Goal: Task Accomplishment & Management: Complete application form

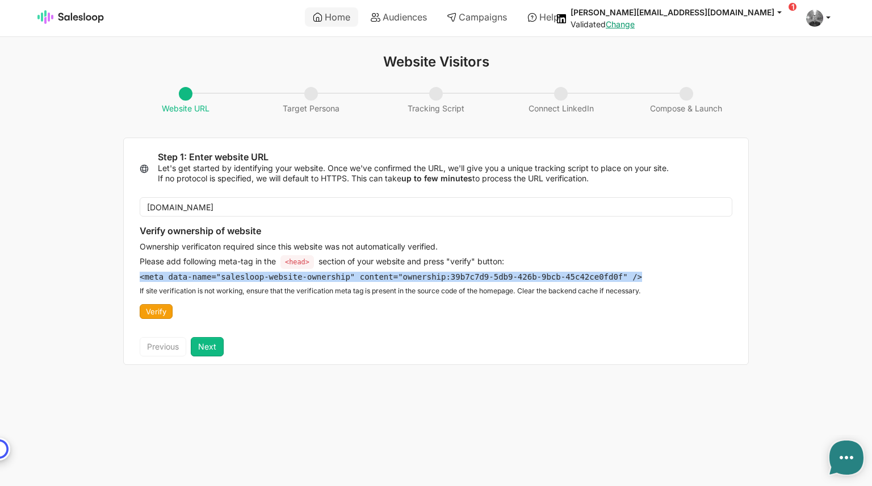
drag, startPoint x: 140, startPoint y: 275, endPoint x: 611, endPoint y: 278, distance: 470.3
click at [611, 278] on pre "<meta data-name="salesloop-website-ownership" content="ownership: 39b7c7d9-5db9…" at bounding box center [391, 276] width 503 height 10
copy pre "<meta data-name="salesloop-website-ownership" content="ownership: 39b7c7d9-5db9…"
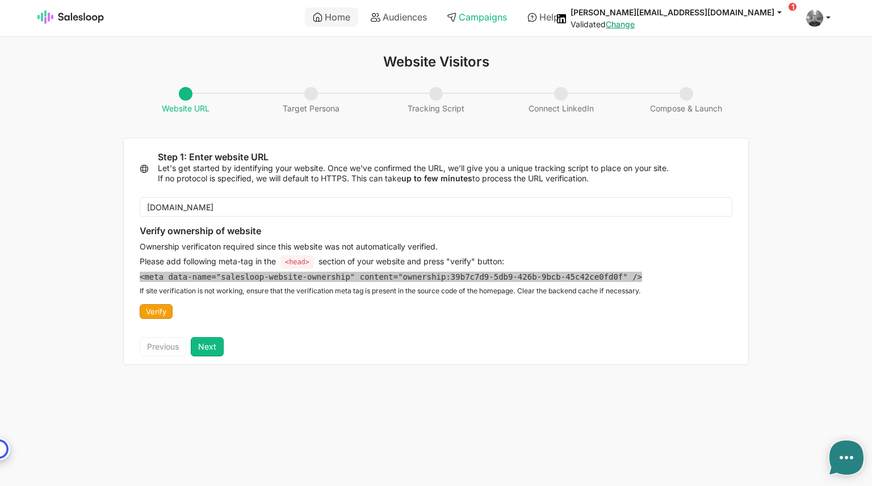
type textarea "x"
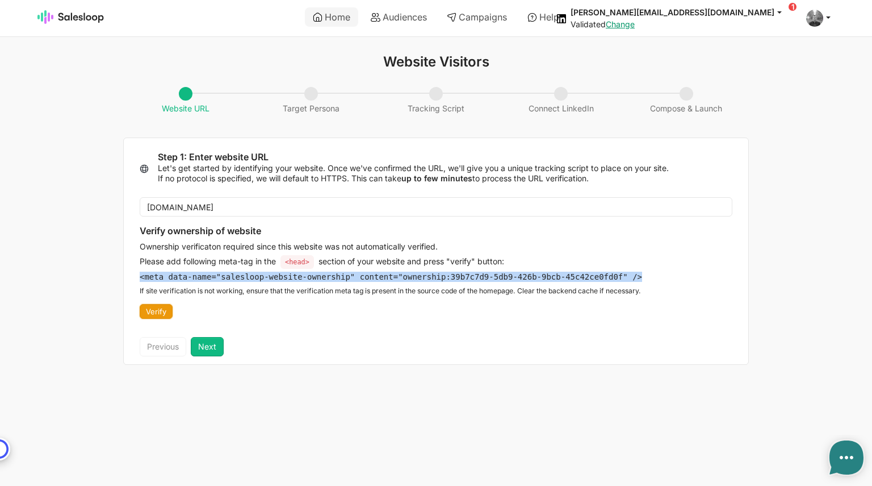
click at [156, 313] on button "Verify" at bounding box center [156, 311] width 33 height 15
click at [158, 312] on button "Verify" at bounding box center [156, 311] width 33 height 15
click at [208, 346] on button "Next" at bounding box center [207, 346] width 33 height 19
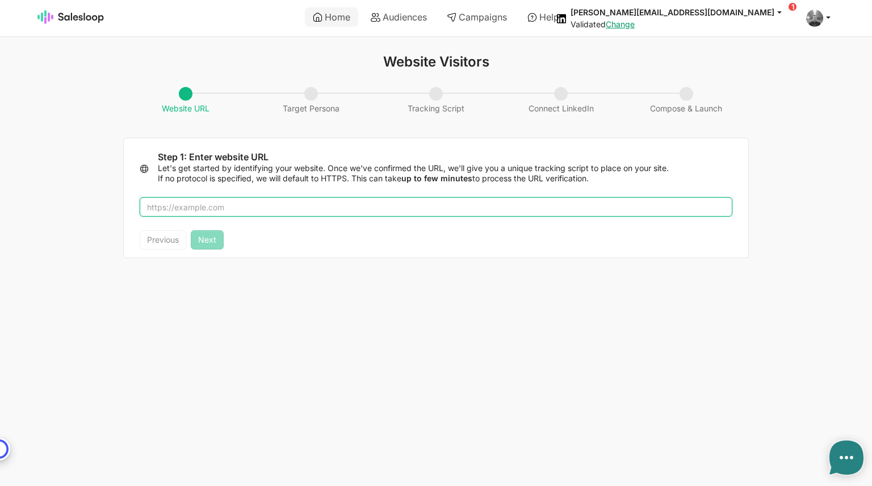
click at [210, 207] on input "text" at bounding box center [436, 206] width 593 height 19
type input "salesloo"
type textarea "x"
type input "[DOMAIN_NAME]"
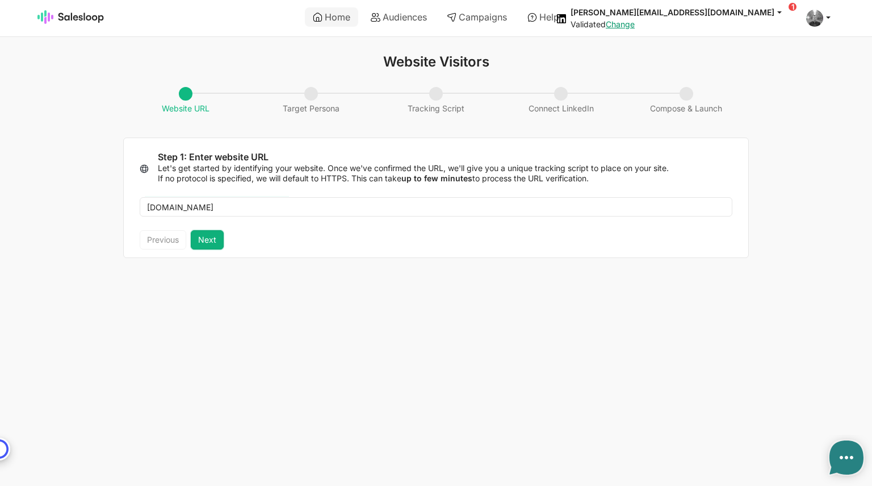
click at [205, 236] on button "Next" at bounding box center [207, 239] width 33 height 19
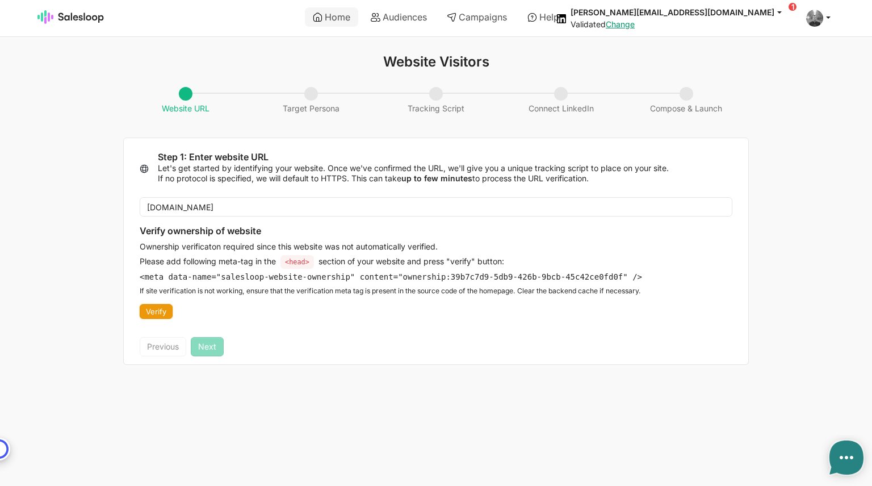
click at [160, 311] on button "Verify" at bounding box center [156, 311] width 33 height 15
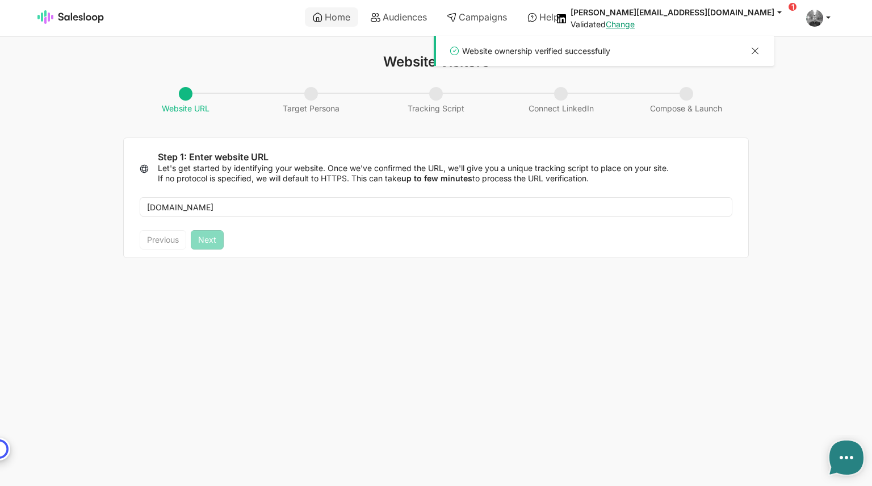
click at [753, 51] on div at bounding box center [756, 52] width 14 height 15
click at [329, 228] on div "salesloop.io" at bounding box center [436, 206] width 625 height 47
click at [289, 236] on div "Previous Next" at bounding box center [436, 243] width 625 height 27
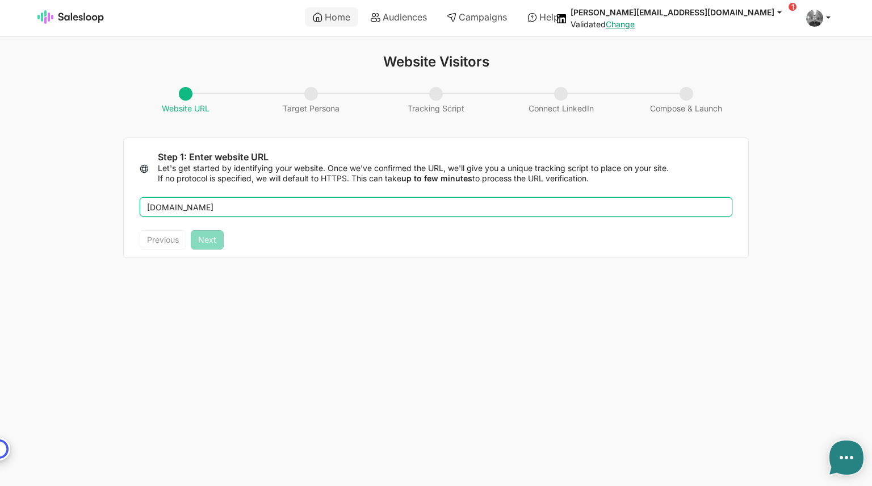
click at [239, 210] on input "salesloop.io" at bounding box center [436, 206] width 593 height 19
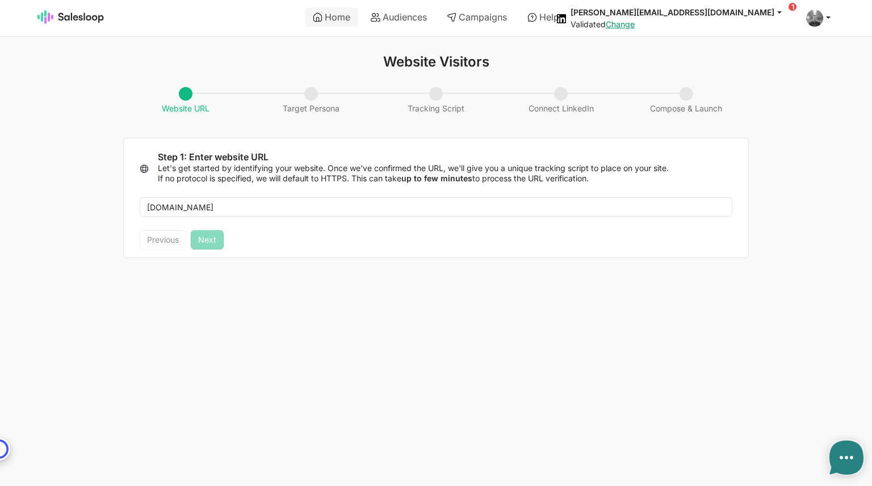
click at [216, 241] on div "Previous Next" at bounding box center [182, 239] width 84 height 19
click at [374, 271] on html "Home Audiences Campaigns Help fennessy@gmail.com jobs: 26/08/2025, 08:14:44 Aud…" at bounding box center [436, 135] width 872 height 271
click at [384, 271] on html "Home Audiences Campaigns Help fennessy@gmail.com jobs: 26/08/2025, 08:14:44 Aud…" at bounding box center [436, 135] width 872 height 271
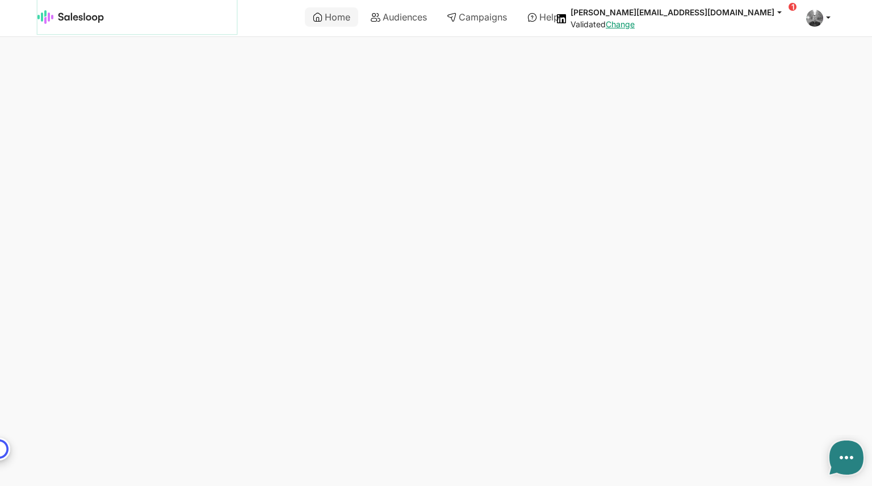
type textarea "x"
click at [87, 24] on link at bounding box center [136, 17] width 199 height 34
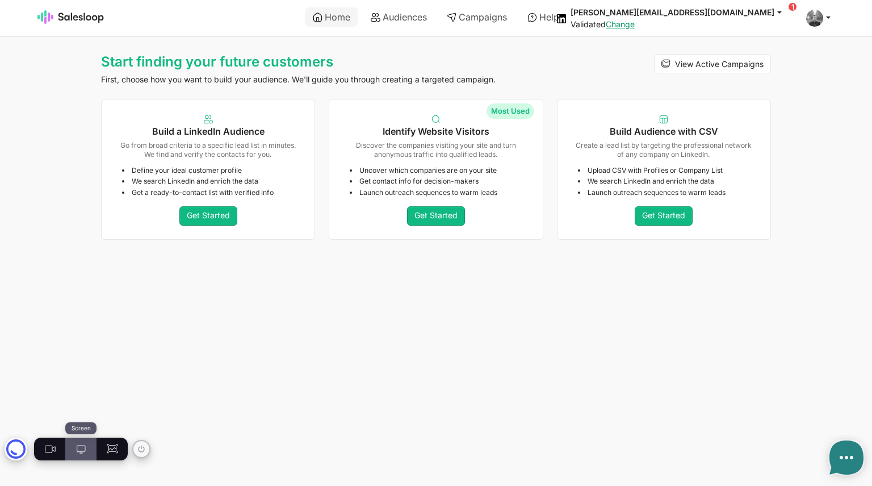
click at [85, 449] on icon at bounding box center [81, 448] width 11 height 11
type textarea "x"
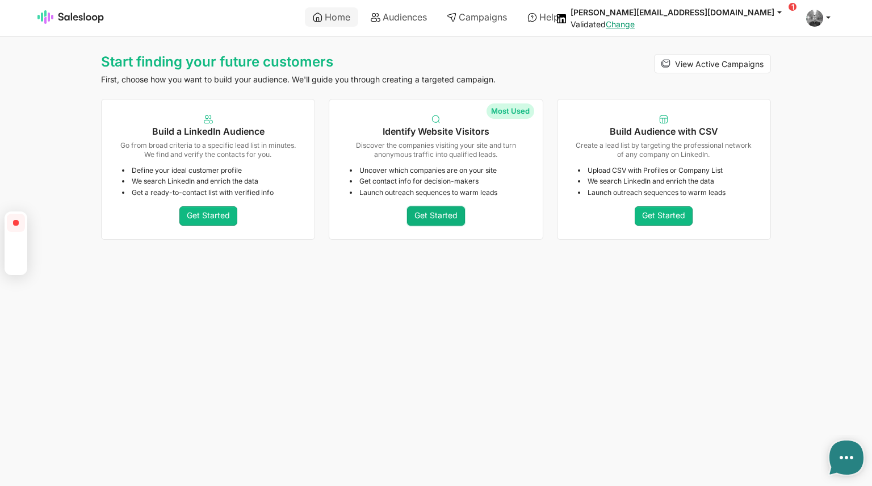
click at [442, 215] on link "Get Started" at bounding box center [436, 215] width 58 height 19
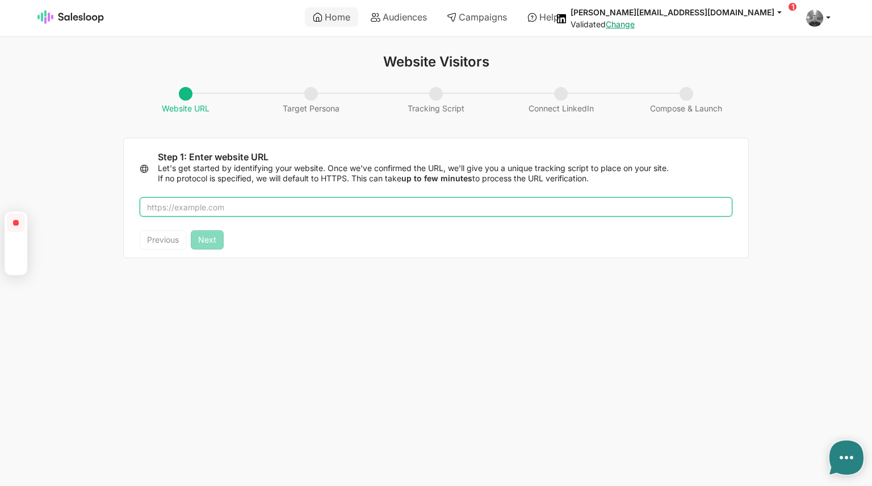
click at [193, 203] on input "text" at bounding box center [436, 206] width 593 height 19
type input "[DOMAIN_NAME]"
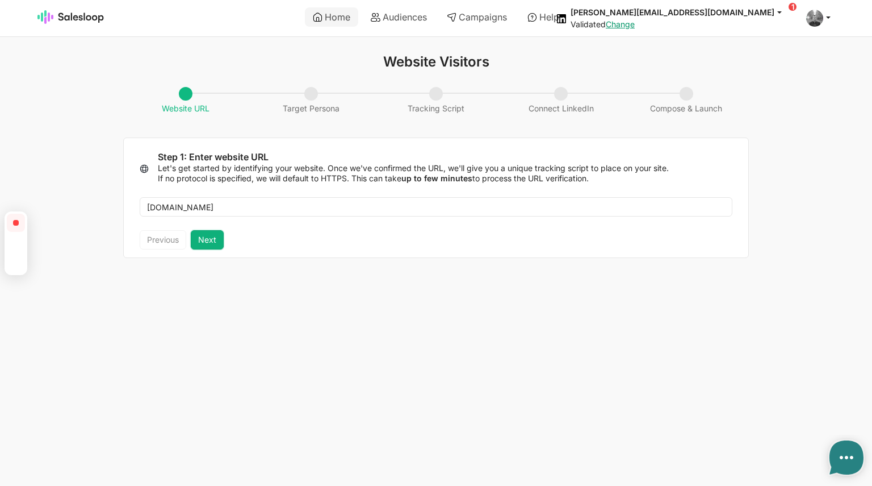
click at [211, 248] on button "Next" at bounding box center [207, 239] width 33 height 19
type textarea "x"
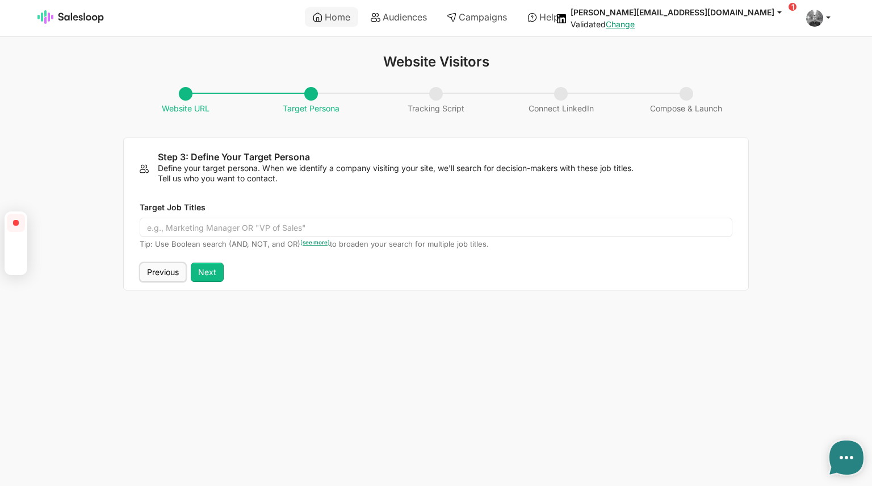
click at [164, 272] on button "Previous" at bounding box center [163, 271] width 47 height 19
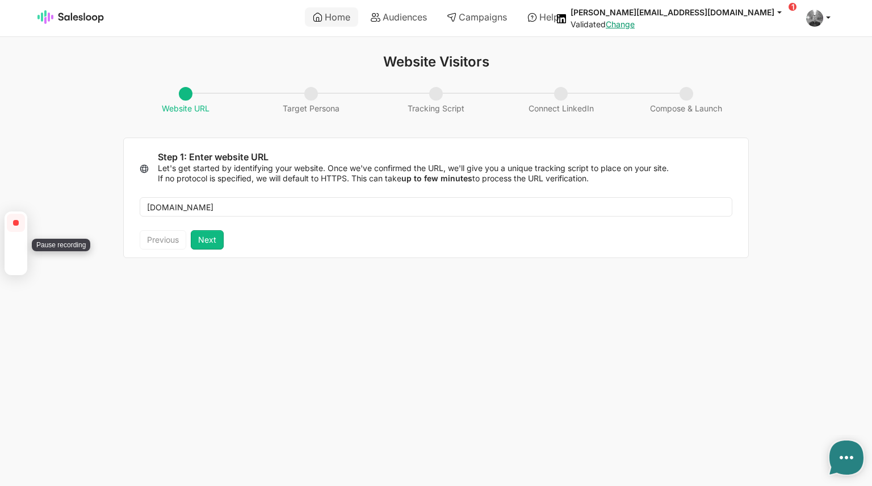
click at [12, 243] on img at bounding box center [15, 243] width 9 height 0
click at [27, 241] on div "Resume recording" at bounding box center [48, 243] width 87 height 22
click at [16, 220] on div at bounding box center [16, 223] width 6 height 6
click at [207, 243] on button "Next" at bounding box center [207, 239] width 33 height 19
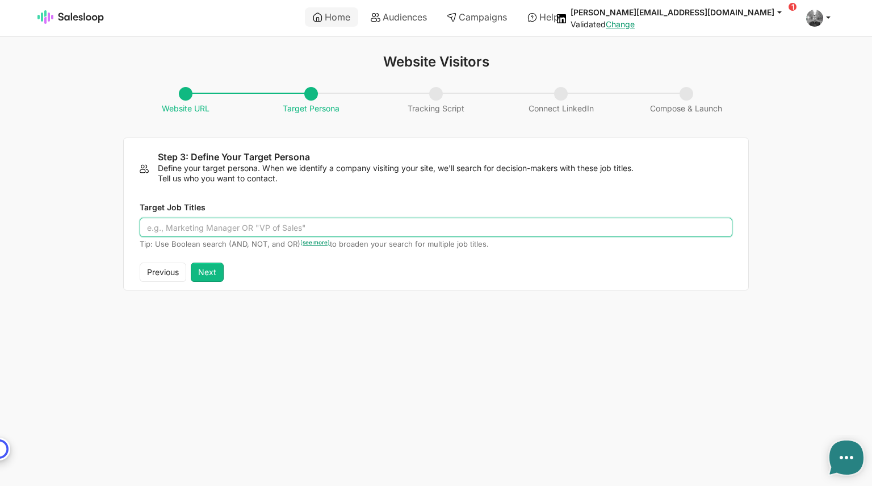
click at [229, 228] on input "Target Job Titles" at bounding box center [436, 227] width 593 height 19
click at [148, 227] on input ""Product" AND "Data Engineering"" at bounding box center [436, 227] width 593 height 19
drag, startPoint x: 240, startPoint y: 225, endPoint x: 228, endPoint y: 222, distance: 12.4
click at [228, 222] on input ""CTO" OR "Product" AND "Data Engineering"" at bounding box center [436, 227] width 593 height 19
drag, startPoint x: 220, startPoint y: 228, endPoint x: 295, endPoint y: 241, distance: 76.2
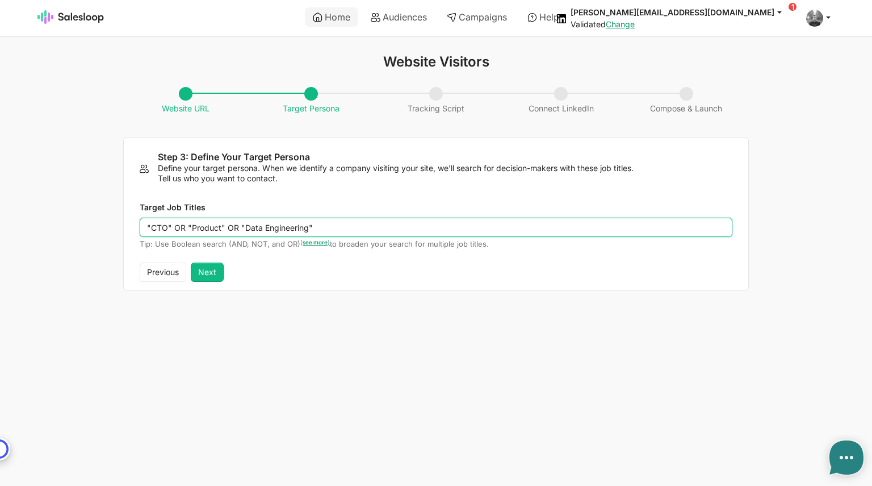
click at [220, 228] on input ""CTO" OR "Product" OR "Data Engineering"" at bounding box center [436, 227] width 593 height 19
type input ""CTO" OR "Product Manager" OR "Data Engineering""
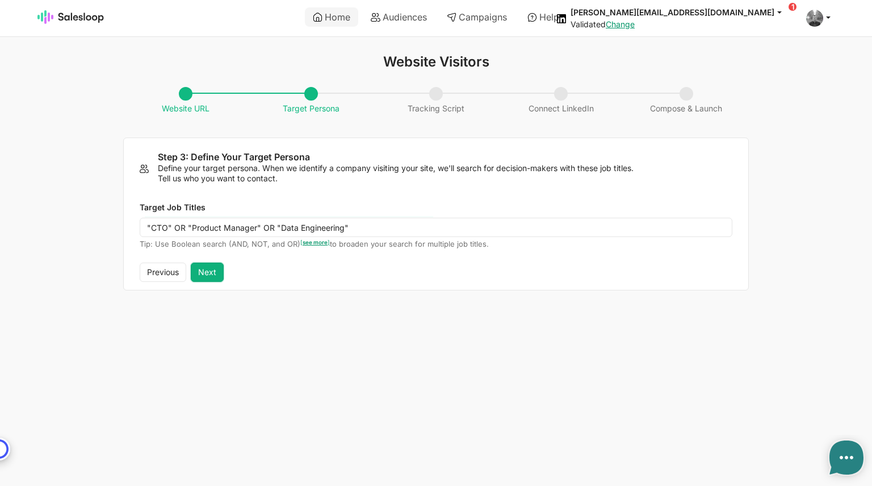
click at [219, 275] on button "Next" at bounding box center [207, 271] width 33 height 19
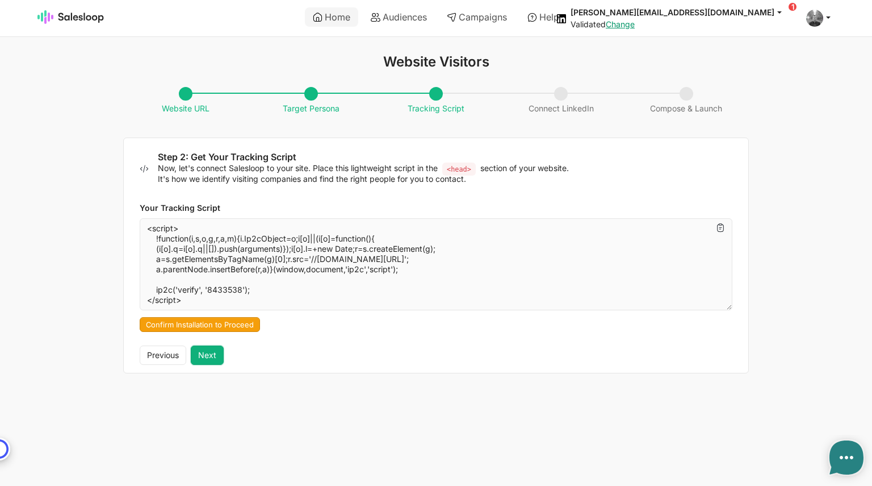
type textarea "x"
click at [210, 323] on button "Confirm Installation to Proceed" at bounding box center [200, 324] width 120 height 15
click at [212, 357] on button "Next" at bounding box center [207, 354] width 33 height 19
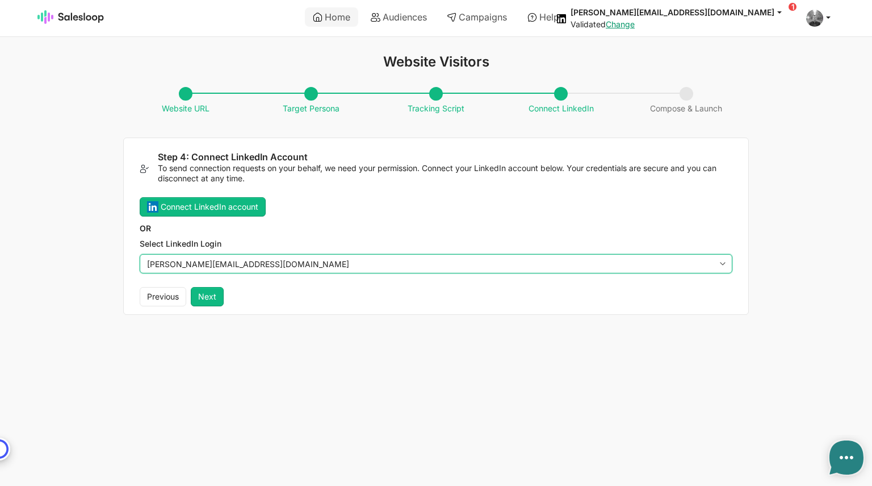
click at [235, 265] on select "[PERSON_NAME][EMAIL_ADDRESS][DOMAIN_NAME]" at bounding box center [436, 263] width 593 height 19
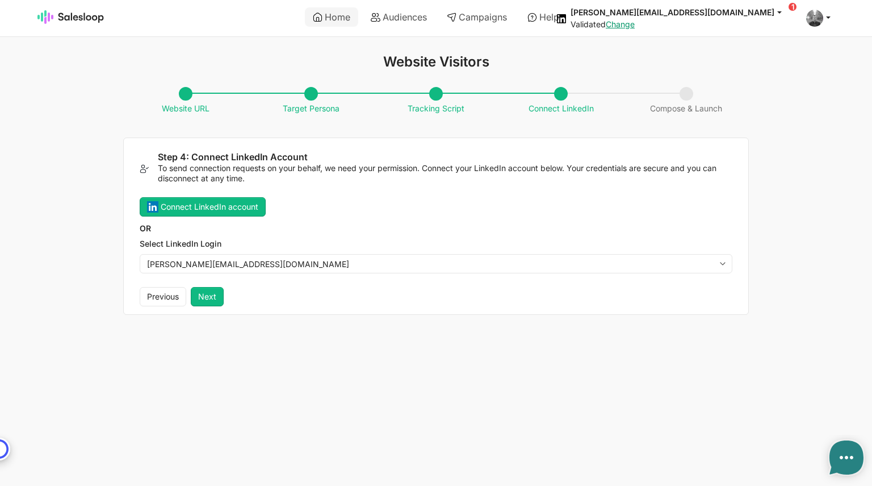
click at [318, 212] on div "Connect LinkedIn account OR Select LinkedIn Login fennessy@gmail.com" at bounding box center [436, 235] width 593 height 76
click at [189, 210] on button "Connect LinkedIn account" at bounding box center [203, 206] width 126 height 19
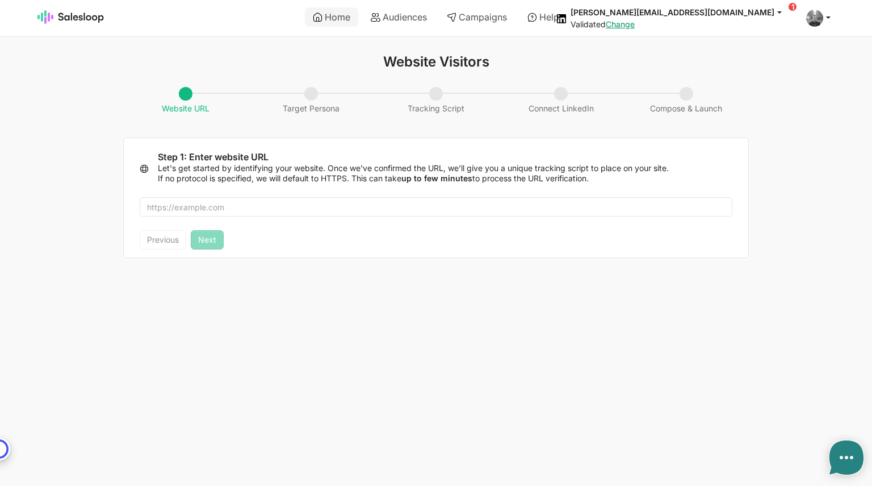
type textarea "x"
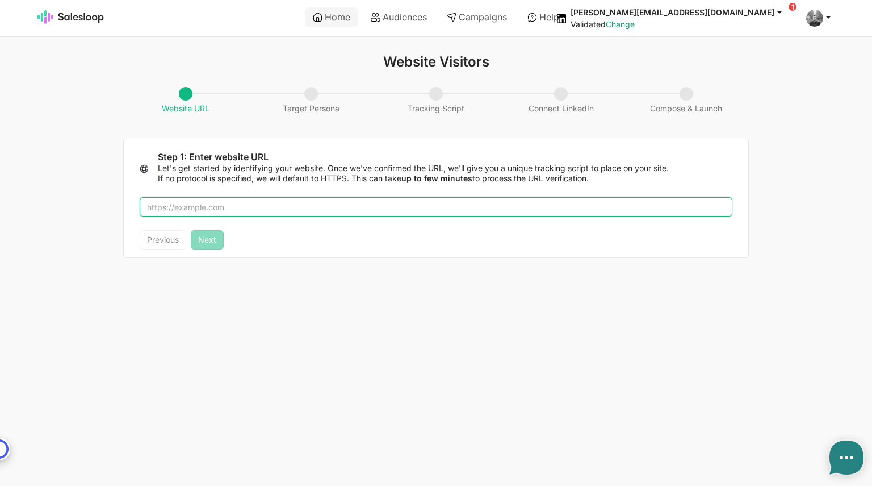
click at [218, 208] on input "text" at bounding box center [436, 206] width 593 height 19
type input "[DOMAIN_NAME]"
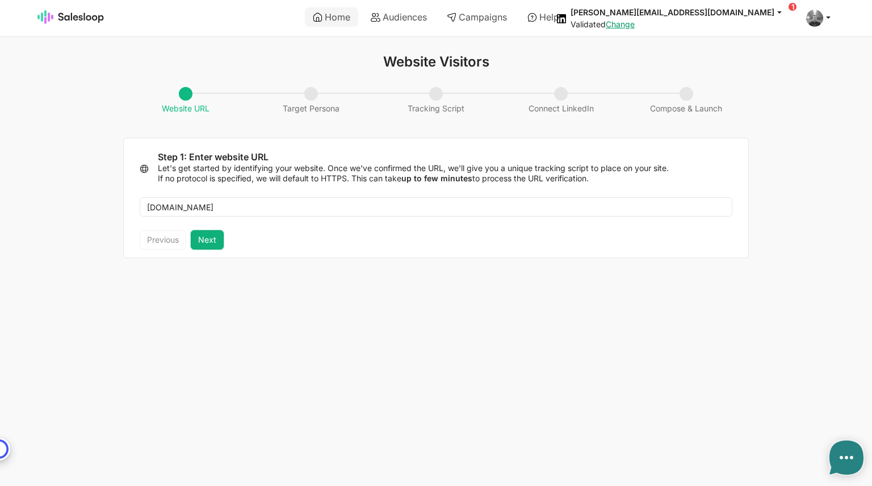
click at [199, 245] on button "Next" at bounding box center [207, 239] width 33 height 19
type textarea "x"
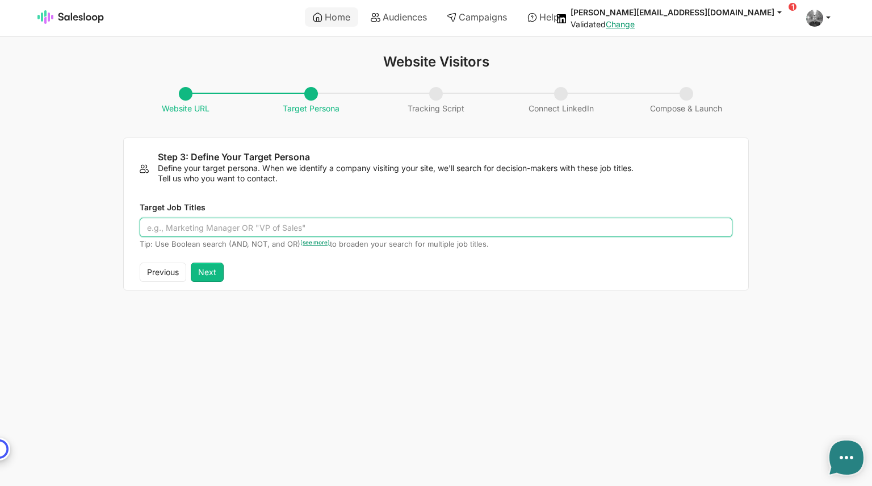
click at [214, 231] on input "Target Job Titles" at bounding box center [436, 227] width 593 height 19
type input ""data""
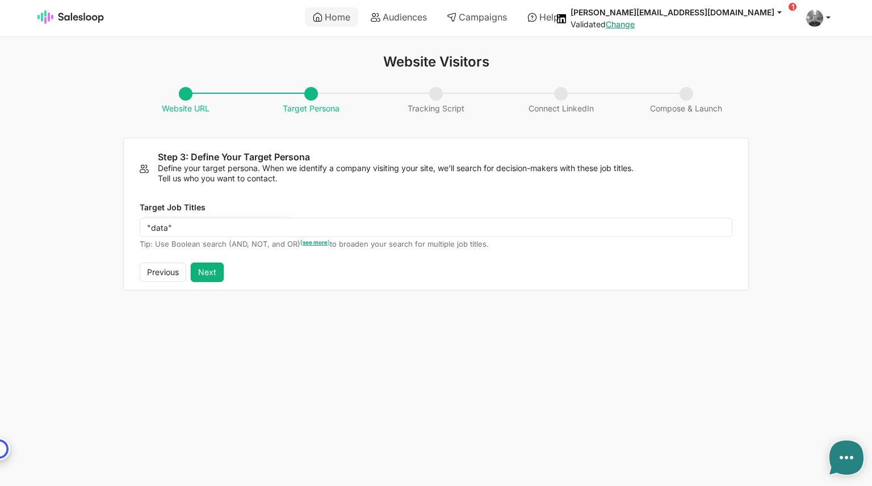
click at [207, 280] on button "Next" at bounding box center [207, 271] width 33 height 19
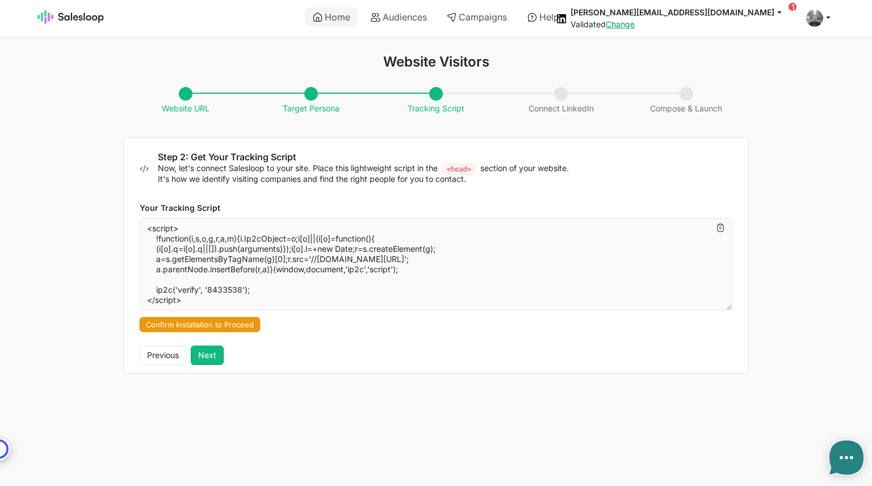
click at [233, 325] on button "Confirm Installation to Proceed" at bounding box center [200, 324] width 120 height 15
click at [216, 353] on button "Next" at bounding box center [207, 354] width 33 height 19
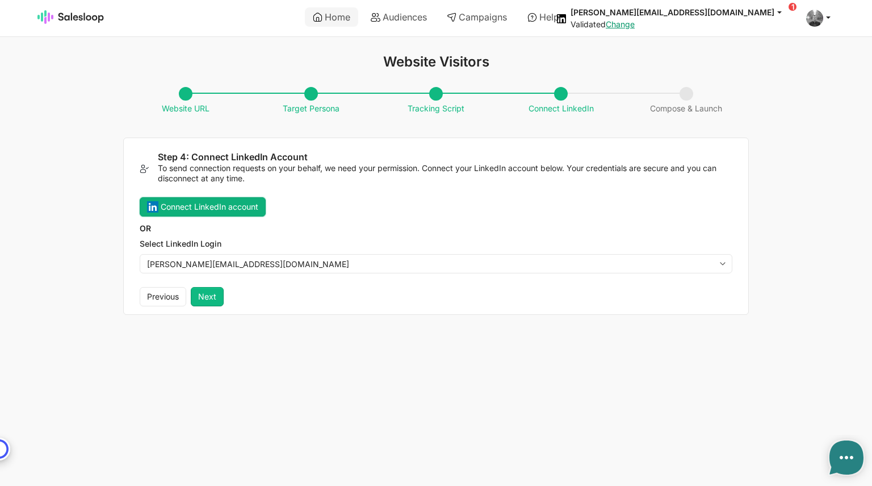
click at [211, 210] on button "Connect LinkedIn account" at bounding box center [203, 206] width 126 height 19
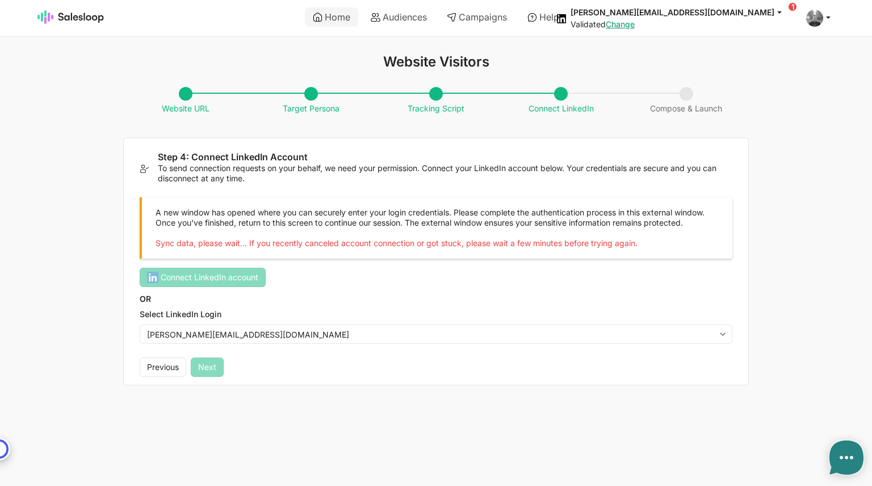
click at [793, 191] on div "Website Visitors Website URL Target Persona Tracking Script Connect LinkedIn Co…" at bounding box center [436, 220] width 872 height 332
click at [227, 258] on div "A new window has opened where you can securely enter your login credentials. Pl…" at bounding box center [436, 227] width 593 height 61
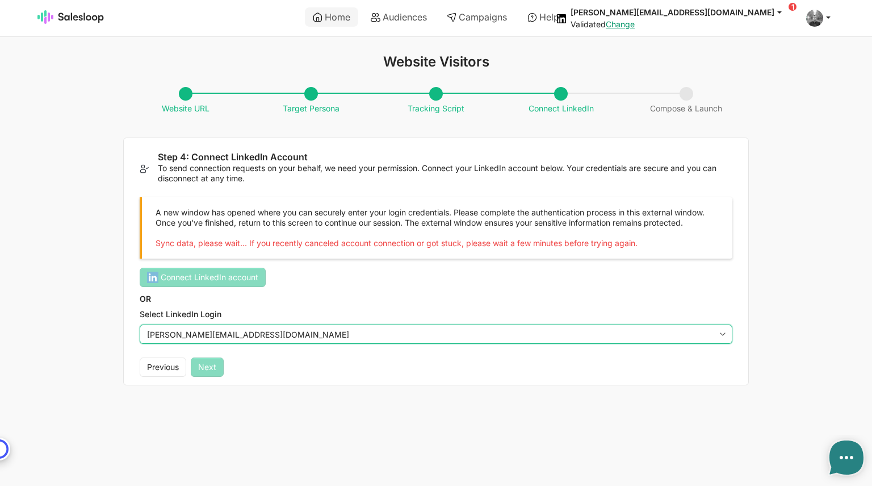
click at [214, 344] on select "[PERSON_NAME][EMAIL_ADDRESS][DOMAIN_NAME]" at bounding box center [436, 333] width 593 height 19
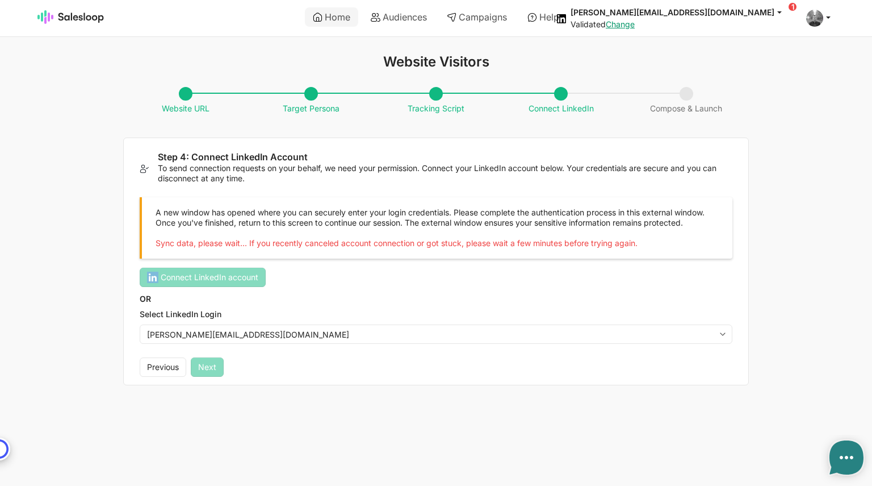
click at [378, 298] on div "A new window has opened where you can securely enter your login credentials. Pl…" at bounding box center [436, 270] width 593 height 147
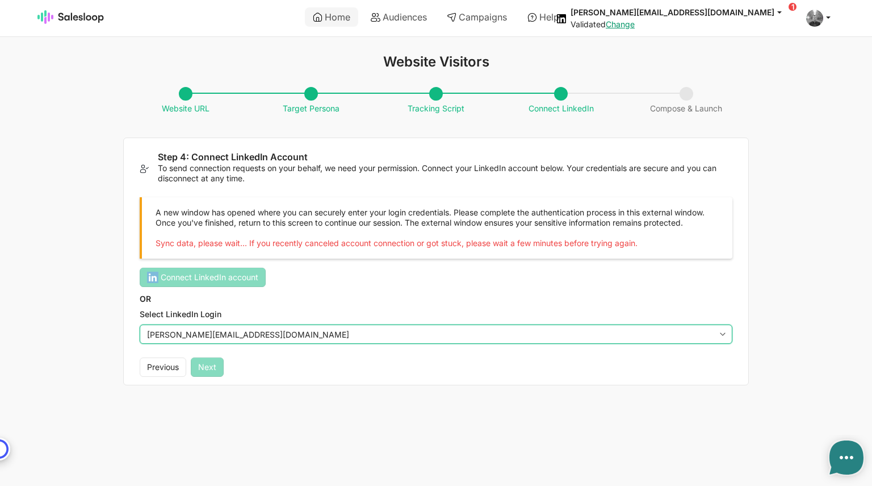
click at [716, 344] on select "[PERSON_NAME][EMAIL_ADDRESS][DOMAIN_NAME]" at bounding box center [436, 333] width 593 height 19
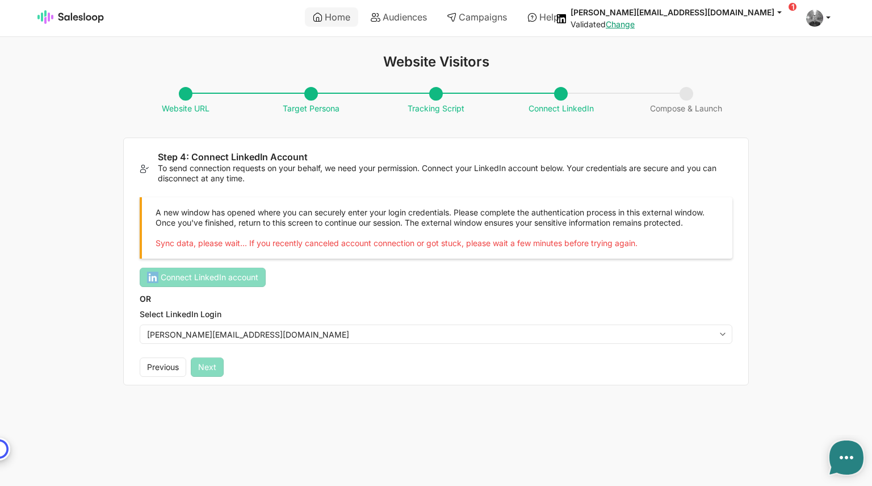
click at [700, 301] on div "A new window has opened where you can securely enter your login credentials. Pl…" at bounding box center [436, 270] width 593 height 147
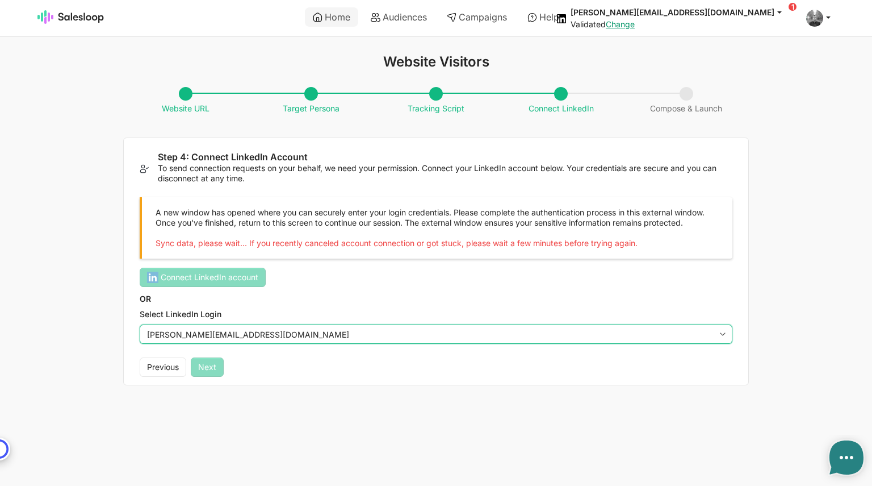
click at [217, 341] on select "[PERSON_NAME][EMAIL_ADDRESS][DOMAIN_NAME]" at bounding box center [436, 333] width 593 height 19
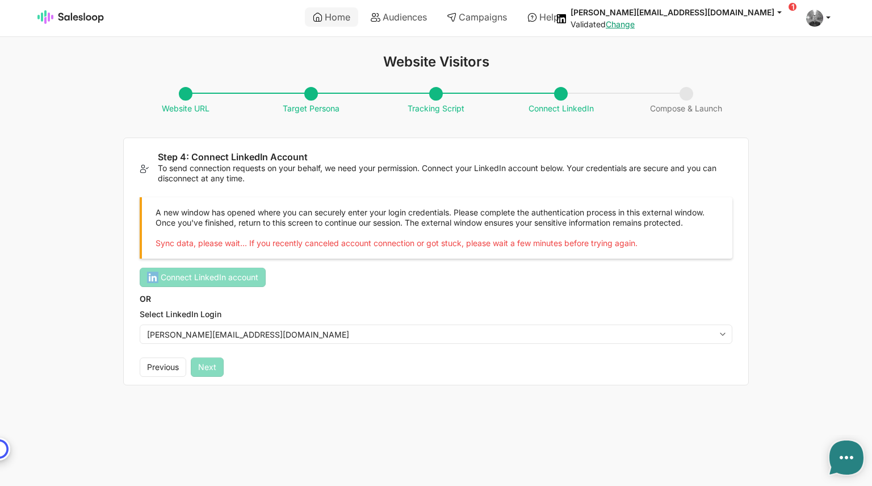
click at [327, 295] on div "A new window has opened where you can securely enter your login credentials. Pl…" at bounding box center [436, 270] width 593 height 147
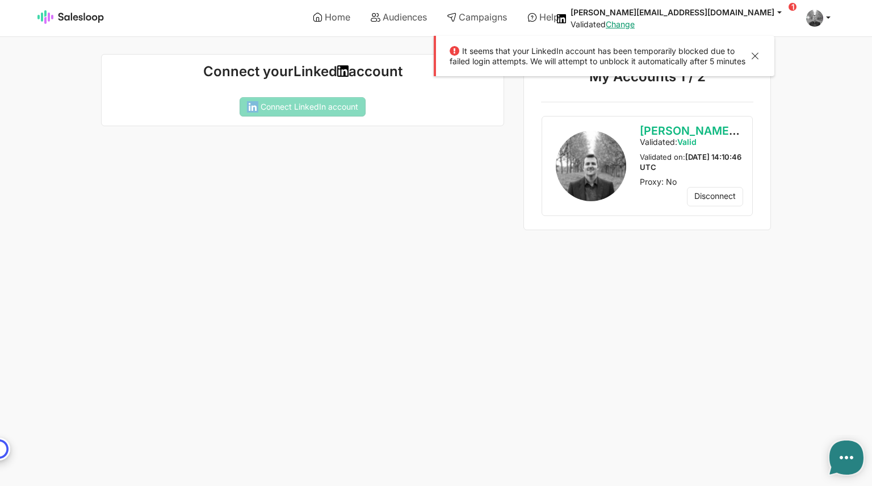
type textarea "x"
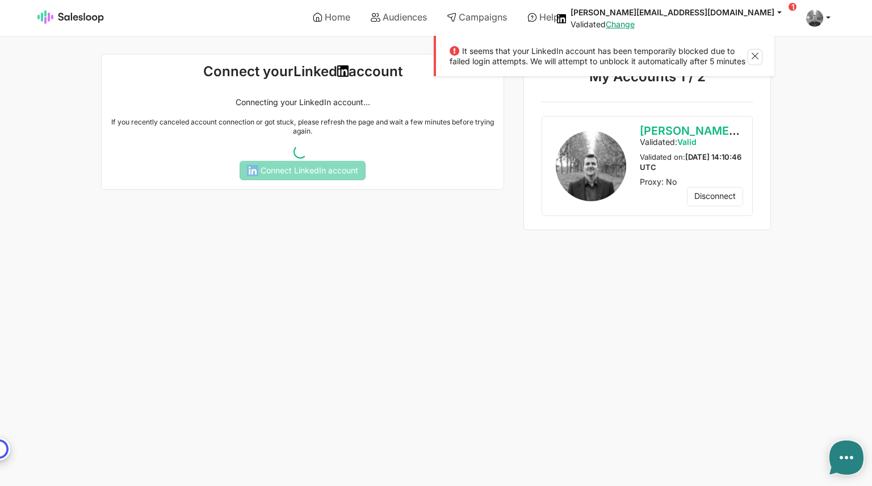
click at [757, 53] on button at bounding box center [756, 57] width 14 height 15
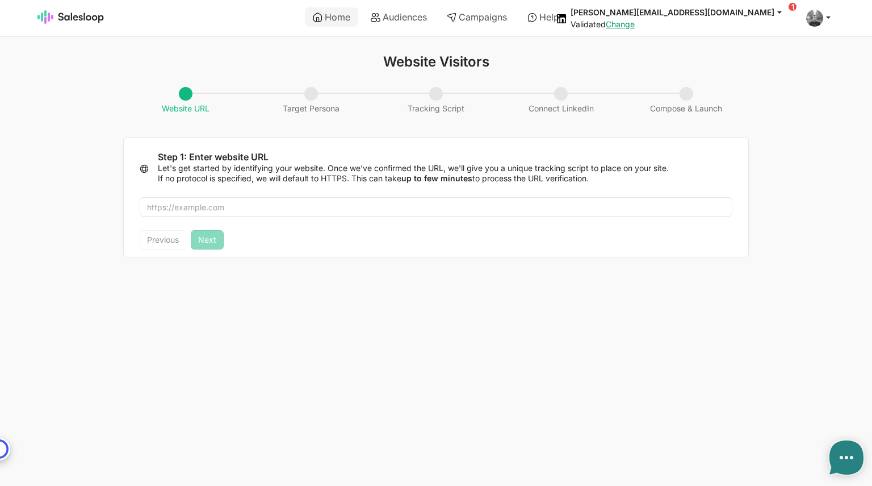
type textarea "x"
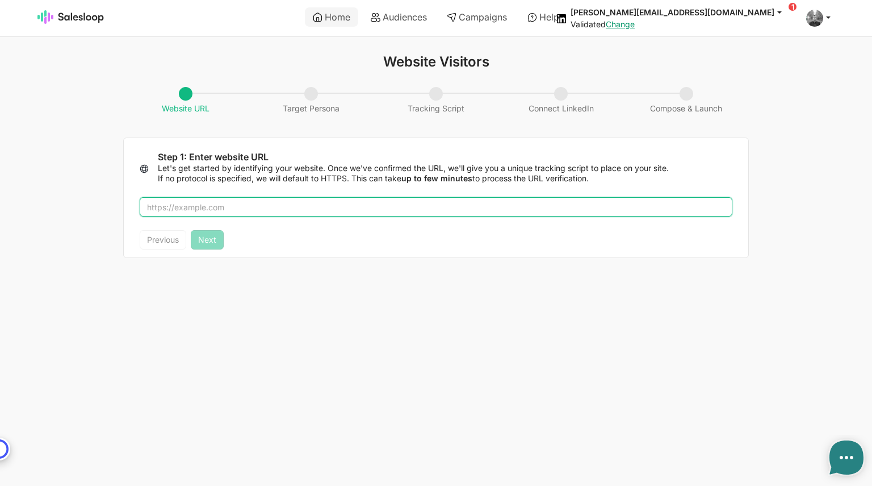
click at [208, 206] on input "text" at bounding box center [436, 206] width 593 height 19
type input "[DOMAIN_NAME]"
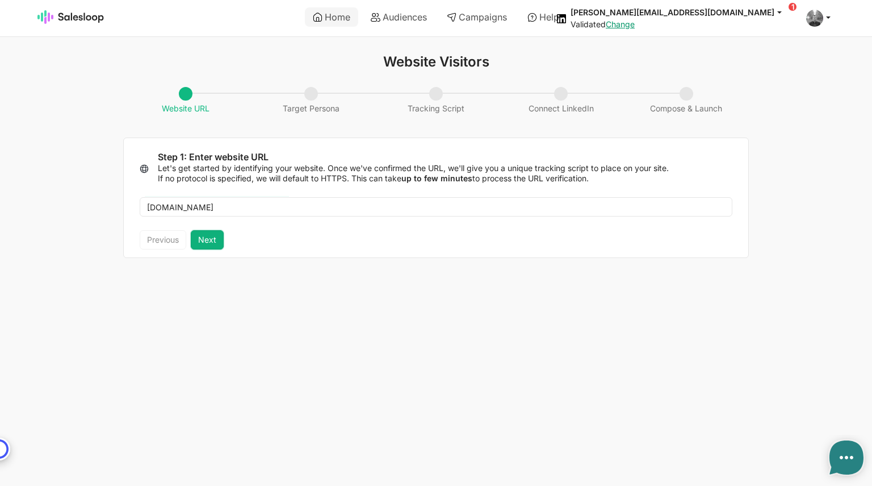
click at [211, 233] on button "Next" at bounding box center [207, 239] width 33 height 19
type textarea "x"
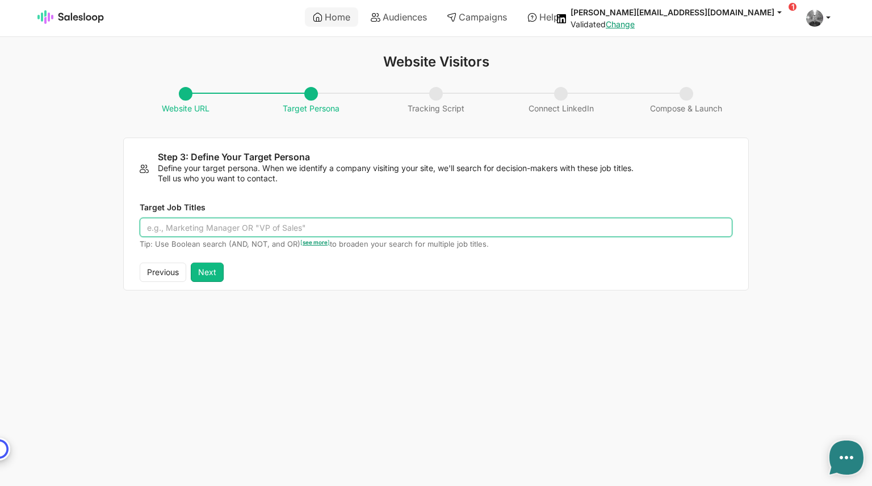
click at [219, 223] on input "Target Job Titles" at bounding box center [436, 227] width 593 height 19
type input ""data""
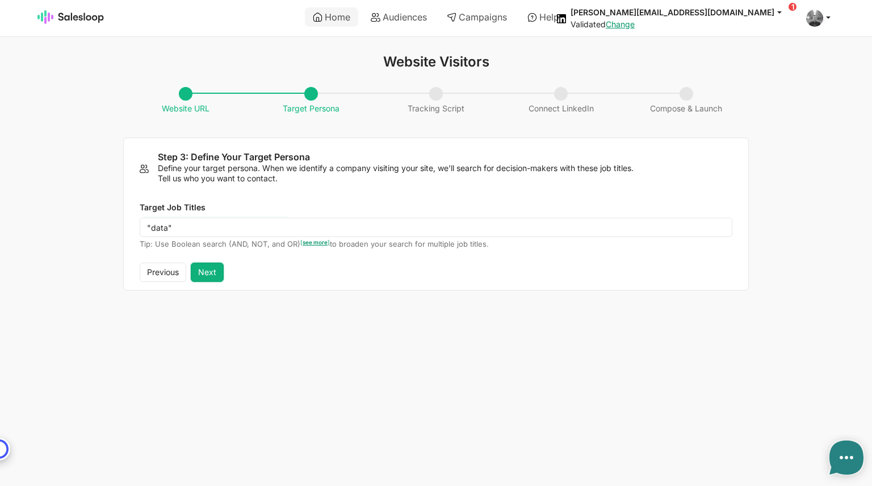
click at [215, 268] on button "Next" at bounding box center [207, 271] width 33 height 19
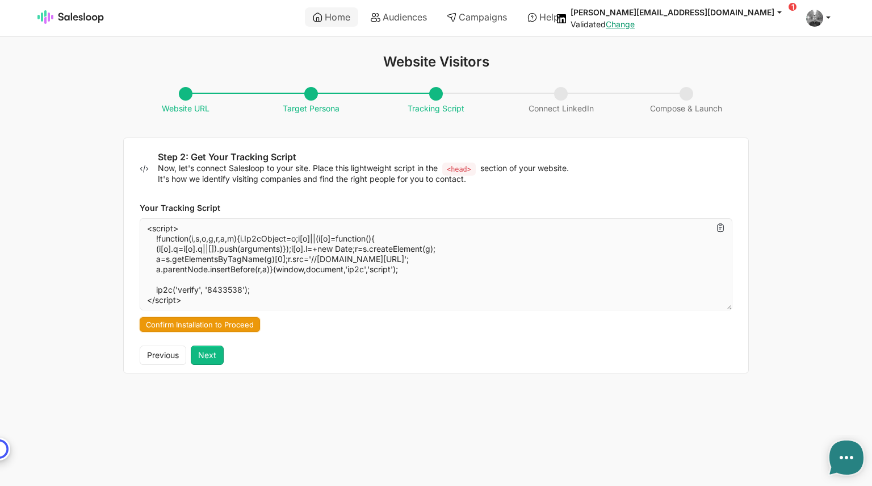
click at [216, 324] on button "Confirm Installation to Proceed" at bounding box center [200, 324] width 120 height 15
click at [210, 355] on button "Next" at bounding box center [207, 354] width 33 height 19
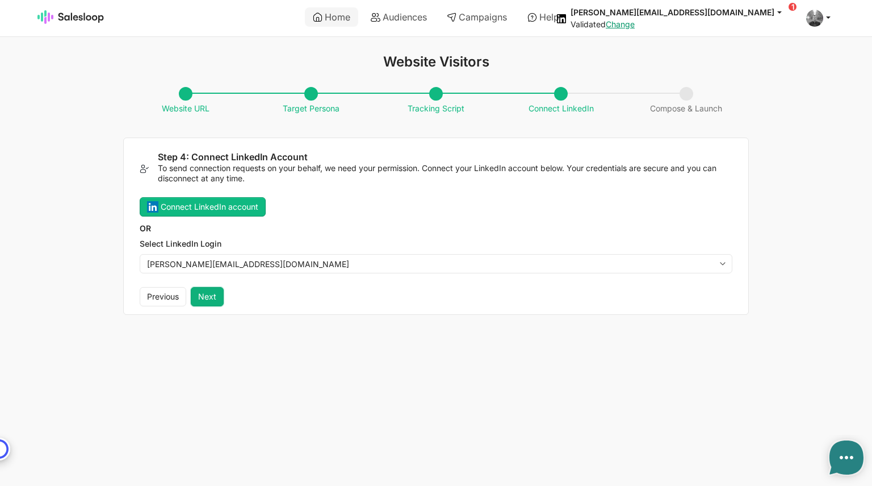
click at [211, 293] on button "Next" at bounding box center [207, 296] width 33 height 19
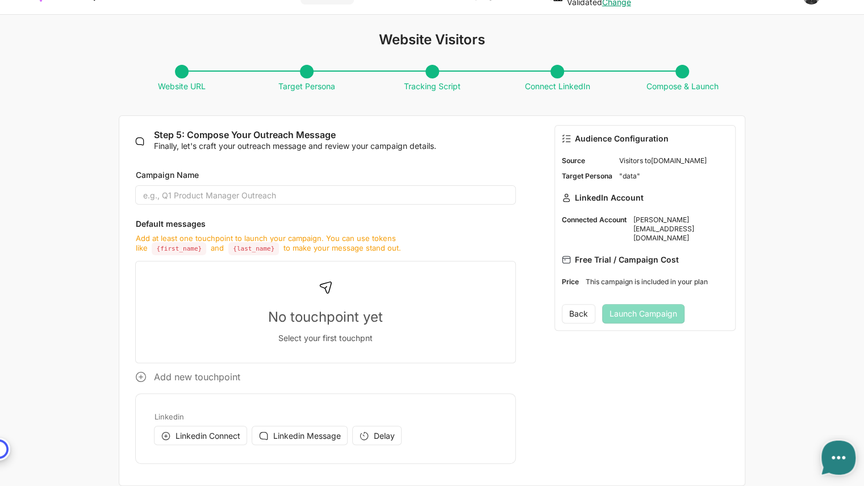
scroll to position [34, 0]
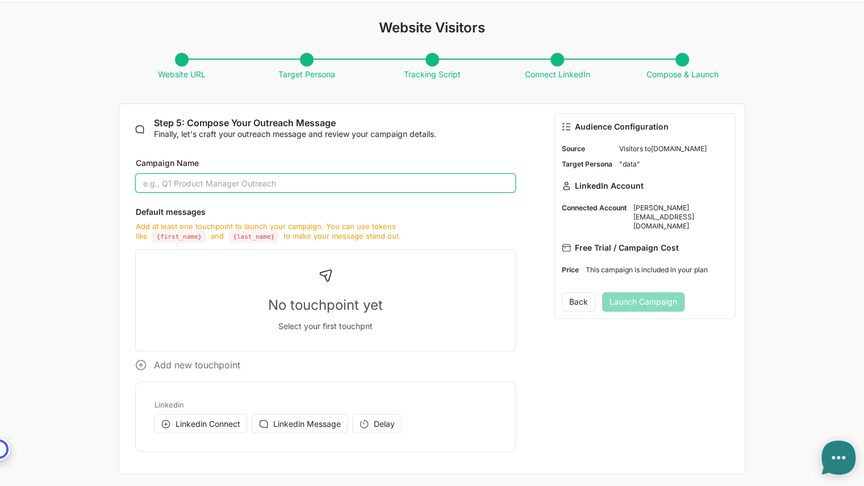
click at [225, 189] on input "Campaign Name" at bounding box center [325, 182] width 380 height 19
type input "test"
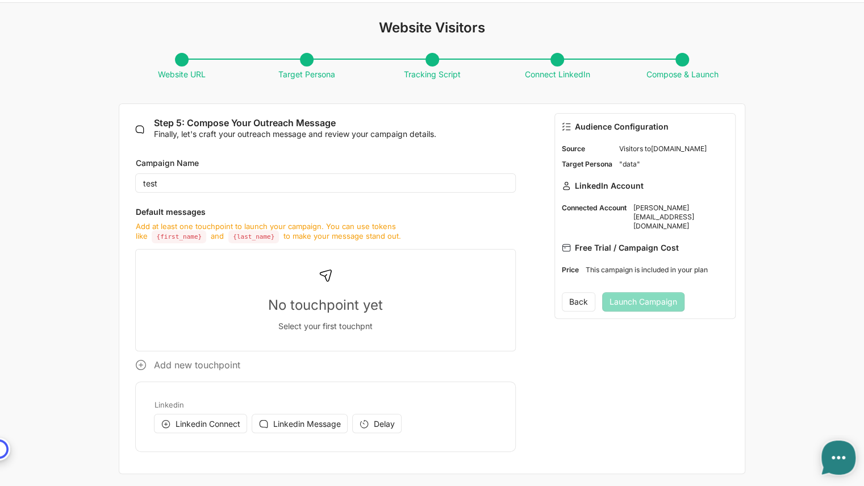
click at [310, 283] on div "No touchpoint yet Select your first touchpnt" at bounding box center [325, 300] width 361 height 62
click at [211, 415] on button "Linkedin Connect" at bounding box center [200, 422] width 93 height 19
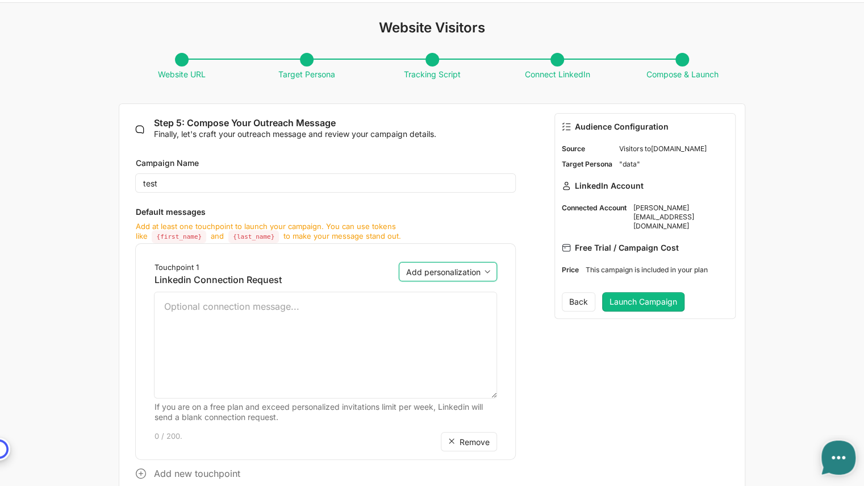
click at [455, 277] on select "Add personalization first_name last_name company" at bounding box center [448, 271] width 98 height 19
select select "{company}"
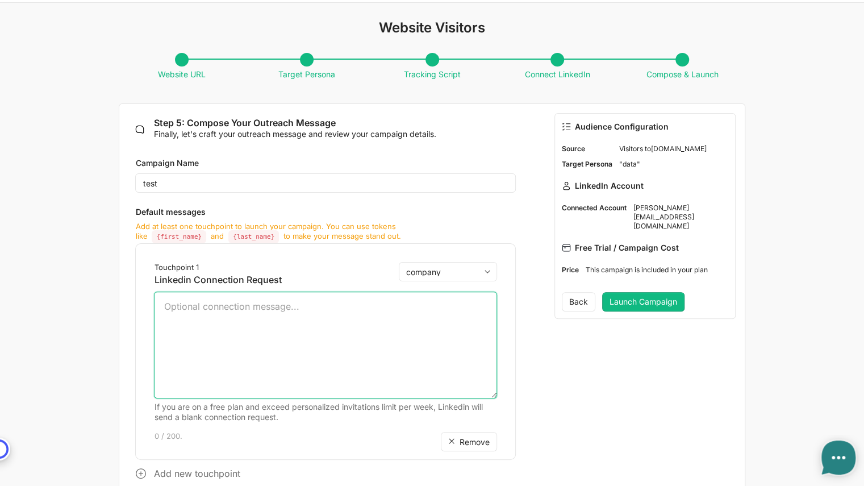
click at [399, 262] on select "Add personalization first_name last_name company" at bounding box center [448, 271] width 98 height 19
type textarea "{company}"
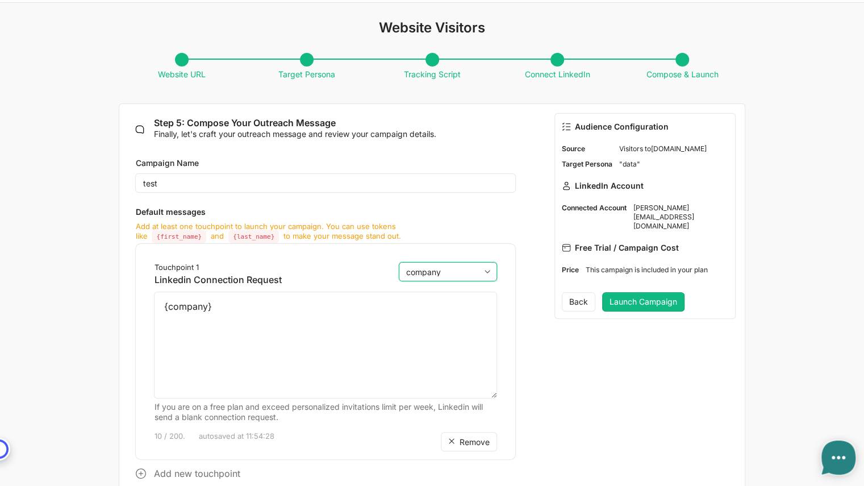
click at [462, 273] on select "Add personalization first_name last_name company" at bounding box center [448, 271] width 98 height 19
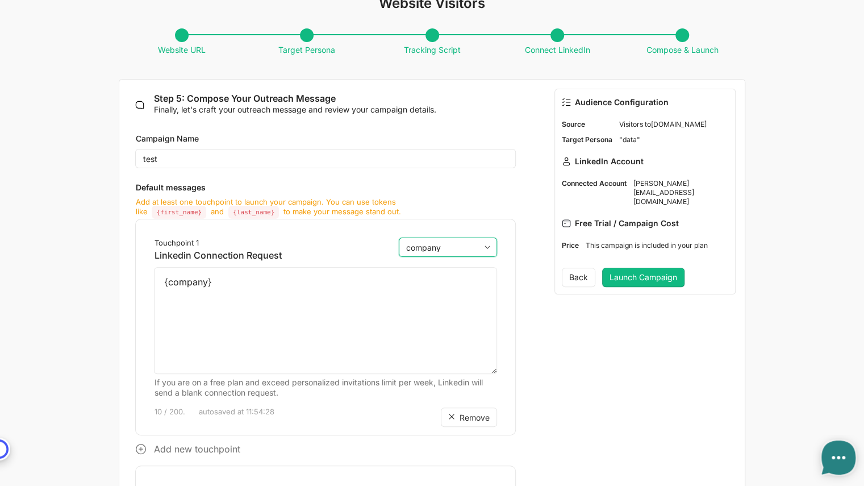
scroll to position [0, 0]
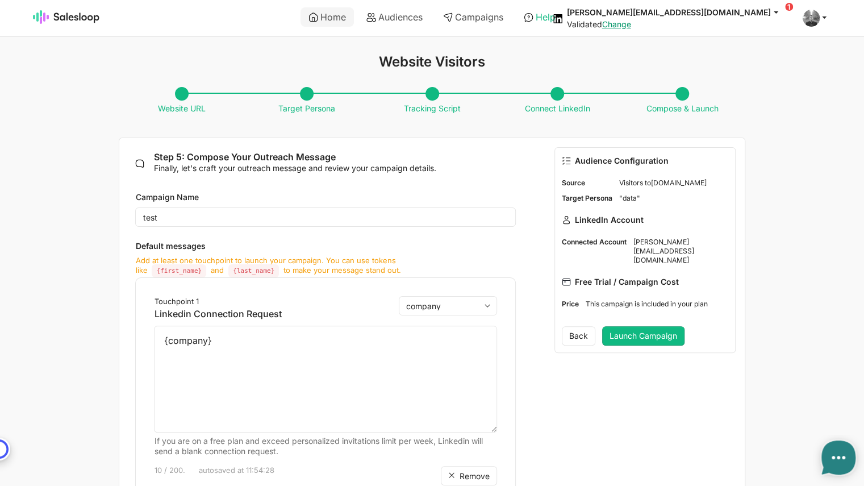
type textarea "x"
